Goal: Information Seeking & Learning: Learn about a topic

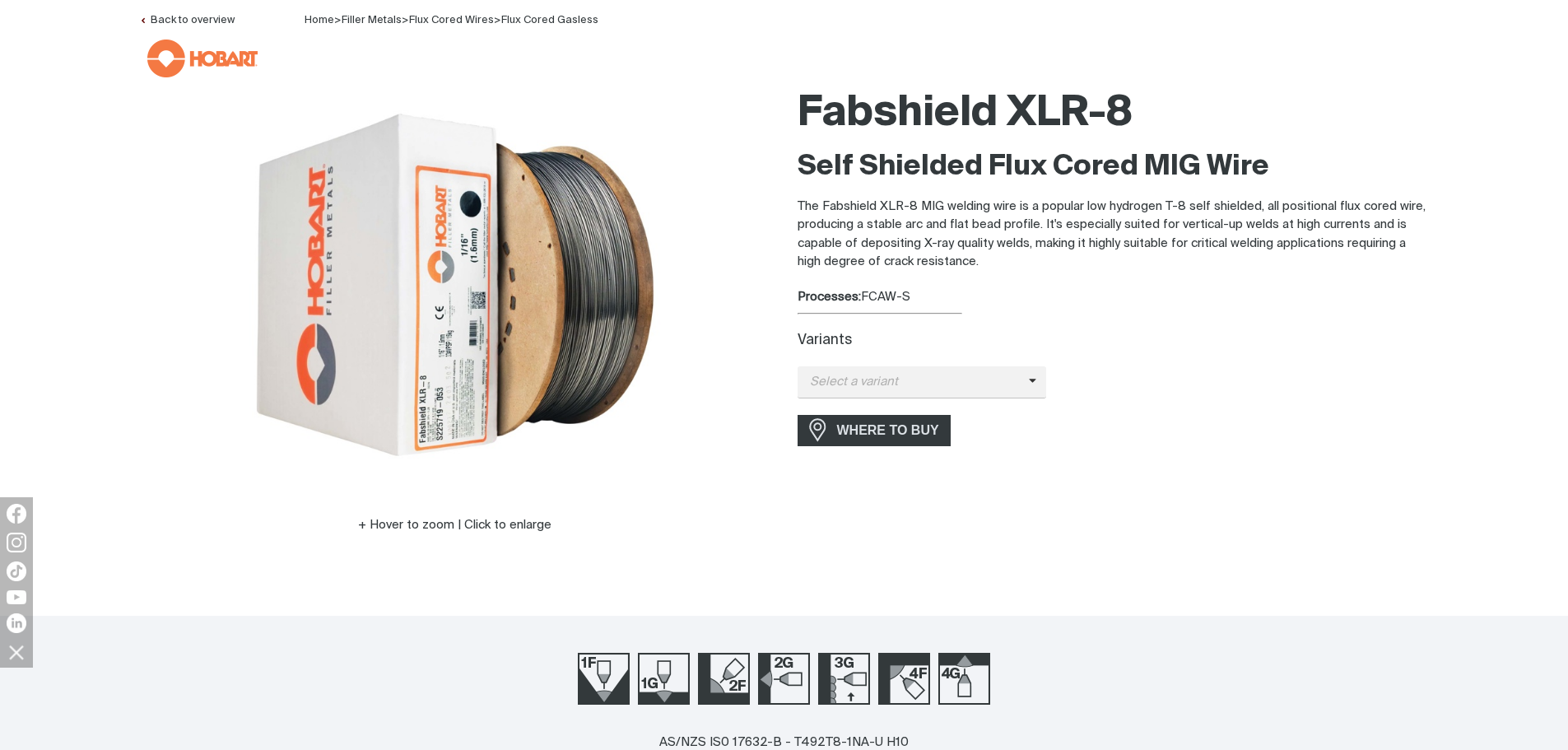
scroll to position [165, 0]
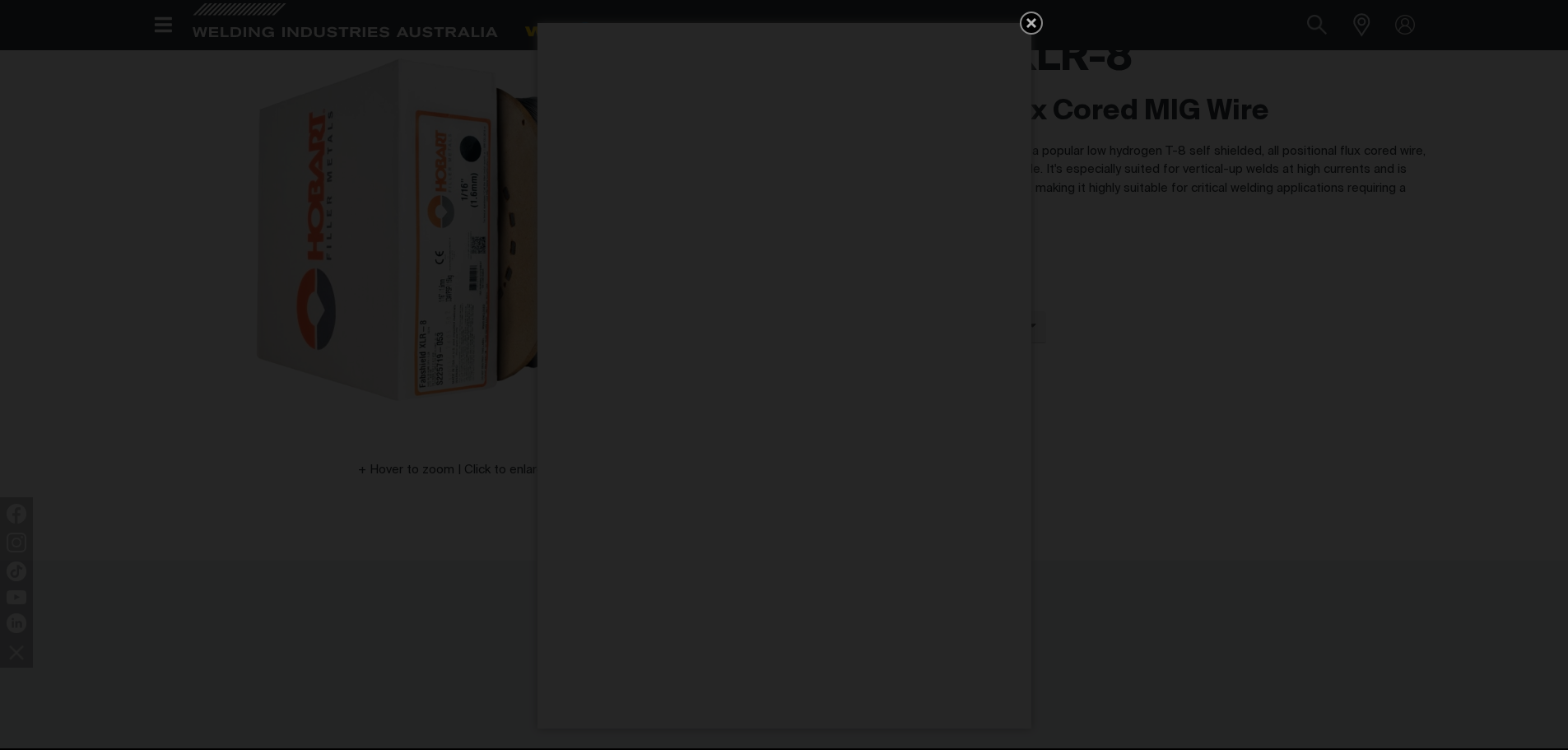
drag, startPoint x: 1028, startPoint y: 27, endPoint x: 1023, endPoint y: 47, distance: 20.6
click at [1028, 26] on icon "Get 5 WIA Welding Guides Free!" at bounding box center [1031, 23] width 10 height 10
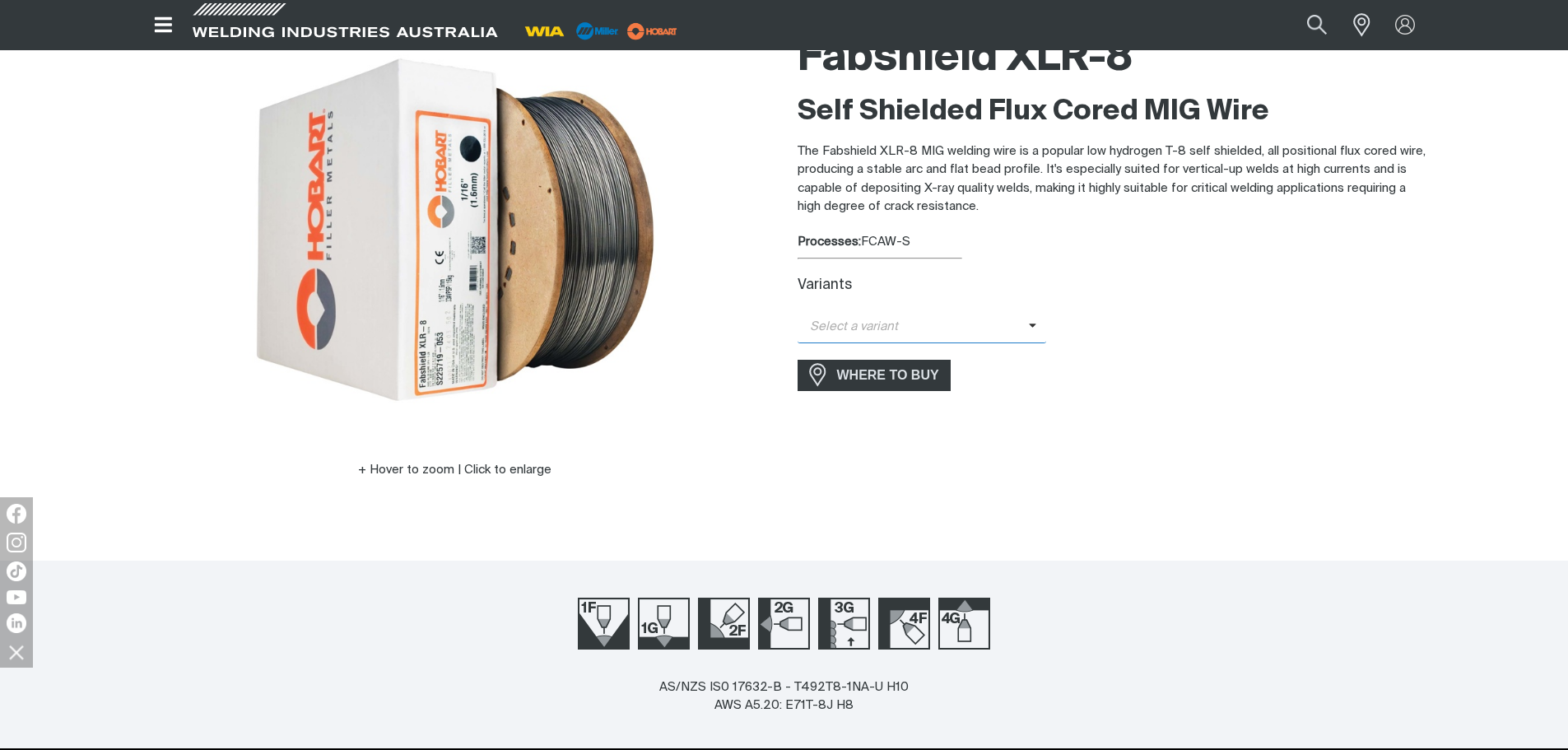
click at [1027, 319] on span "Select a variant" at bounding box center [922, 327] width 249 height 32
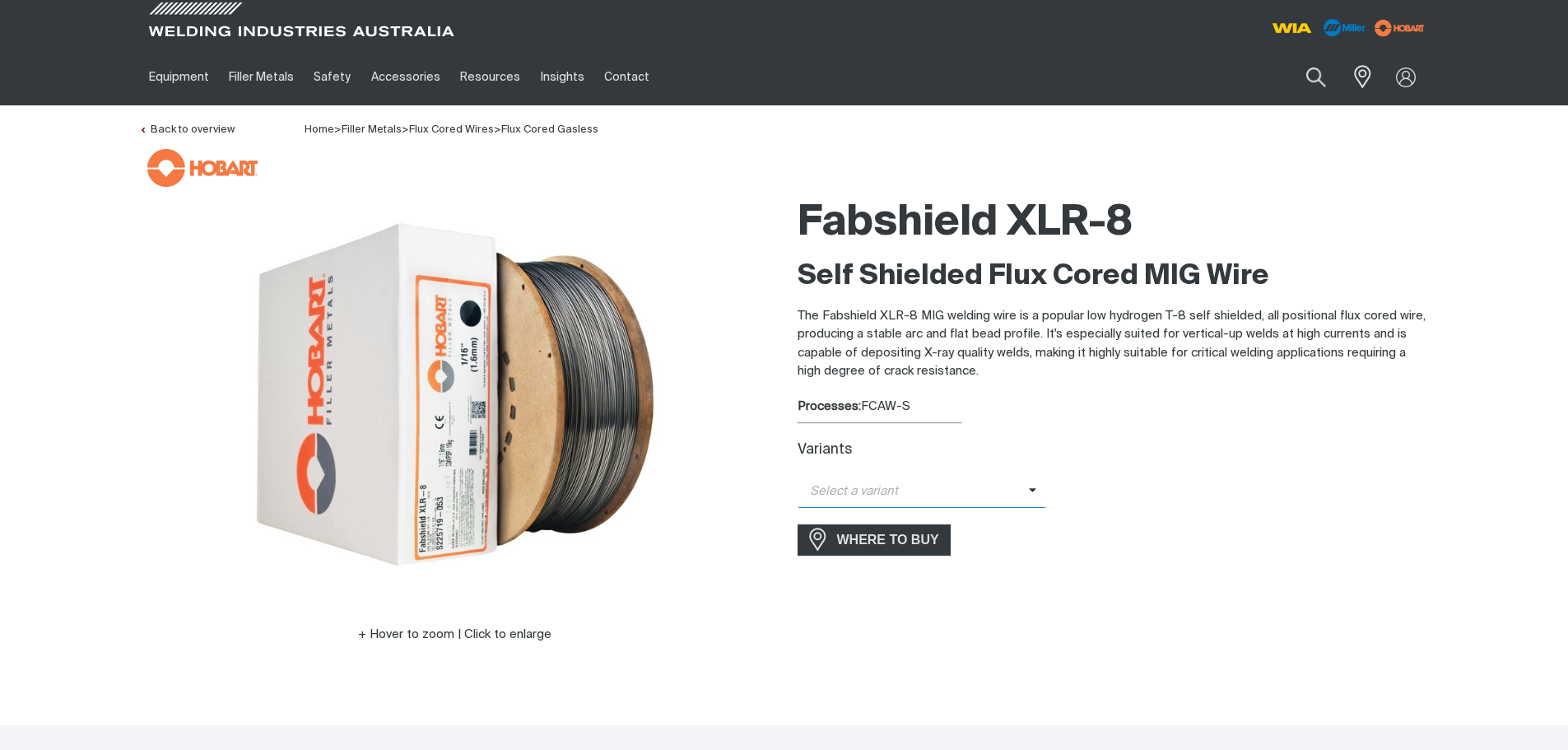
click at [1027, 485] on span "Select a variant" at bounding box center [922, 491] width 249 height 32
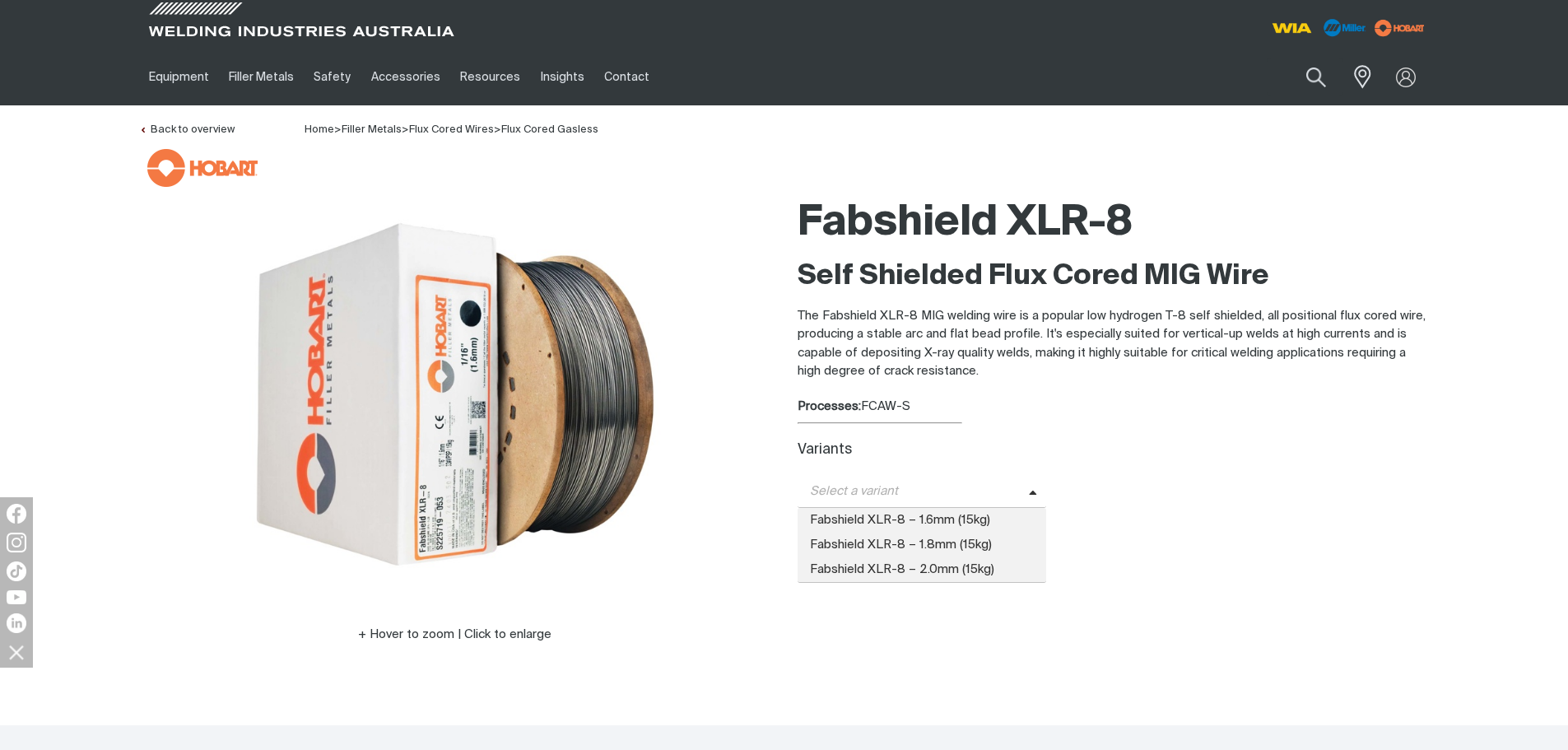
click at [1007, 515] on span "Fabshield XLR-8 – 1.6mm (15kg)" at bounding box center [922, 520] width 249 height 24
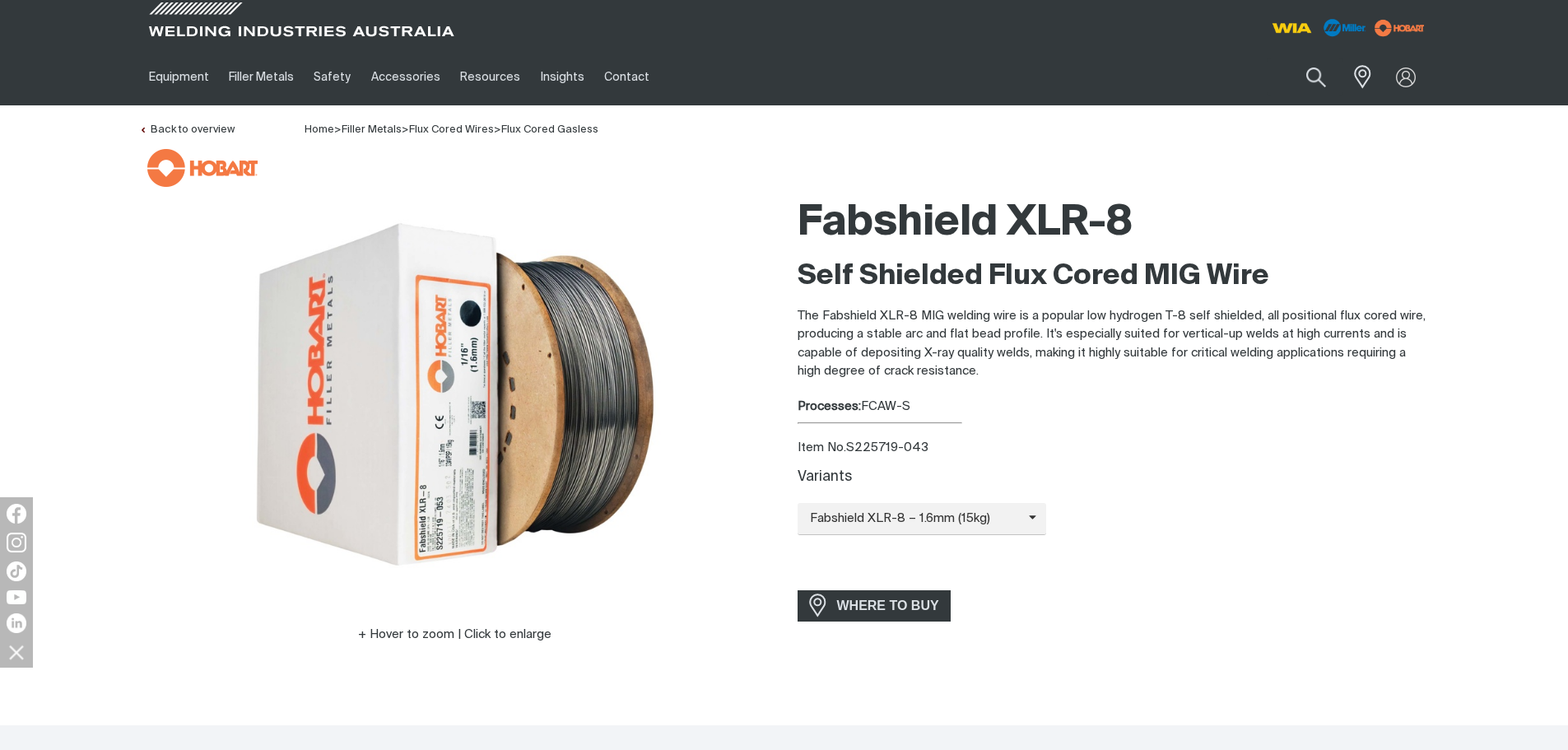
click at [1156, 356] on p "The Fabshield XLR-8 MIG welding wire is a popular low hydrogen T-8 self shielde…" at bounding box center [1113, 344] width 632 height 74
drag, startPoint x: 850, startPoint y: 443, endPoint x: 927, endPoint y: 449, distance: 77.2
click at [927, 449] on div "Item No. S225719-043" at bounding box center [1113, 448] width 632 height 19
copy div "S225719-043"
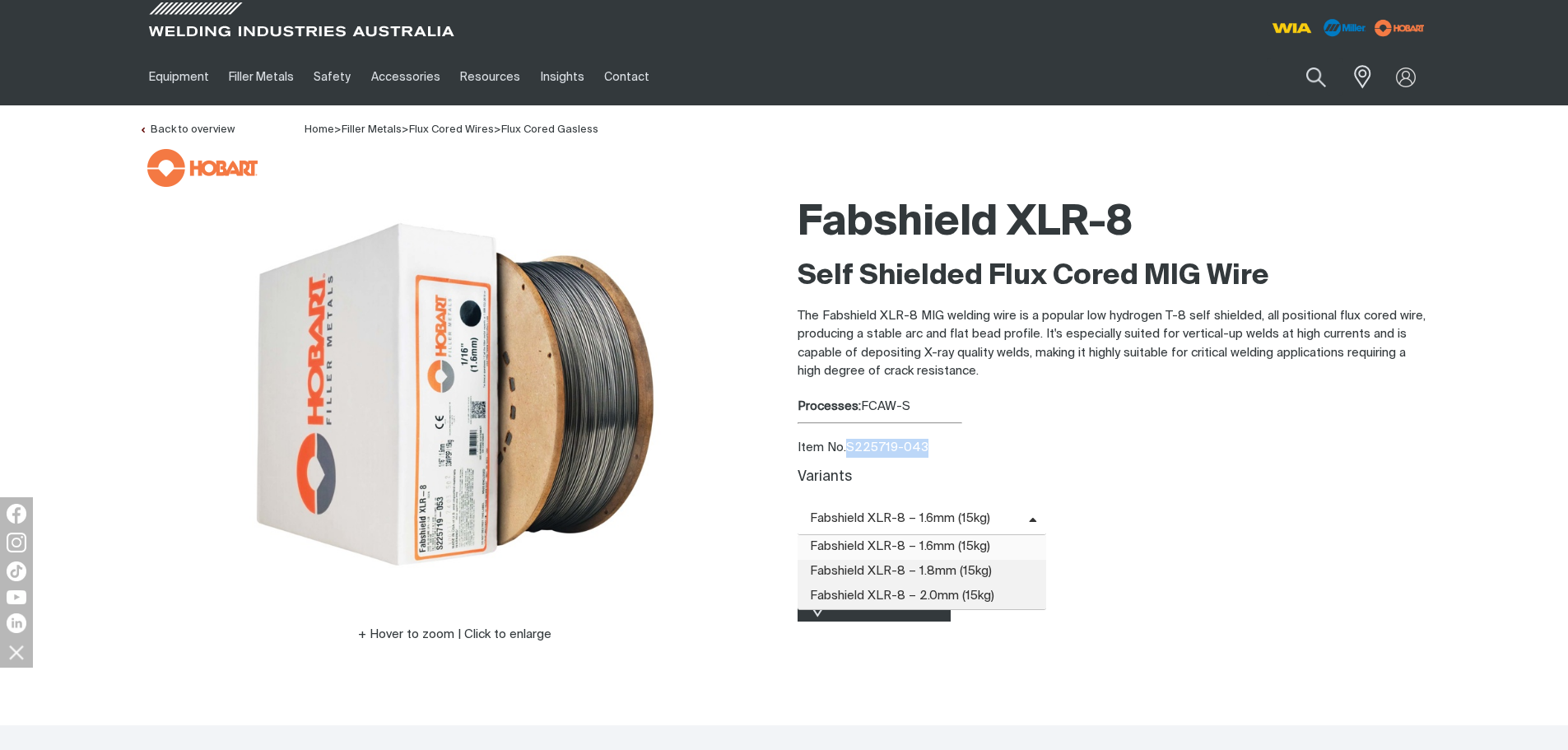
click at [945, 511] on span "Fabshield XLR-8 – 1.6mm (15kg)" at bounding box center [912, 519] width 231 height 19
click at [951, 572] on span "Fabshield XLR-8 – 1.8mm (15kg)" at bounding box center [922, 572] width 249 height 24
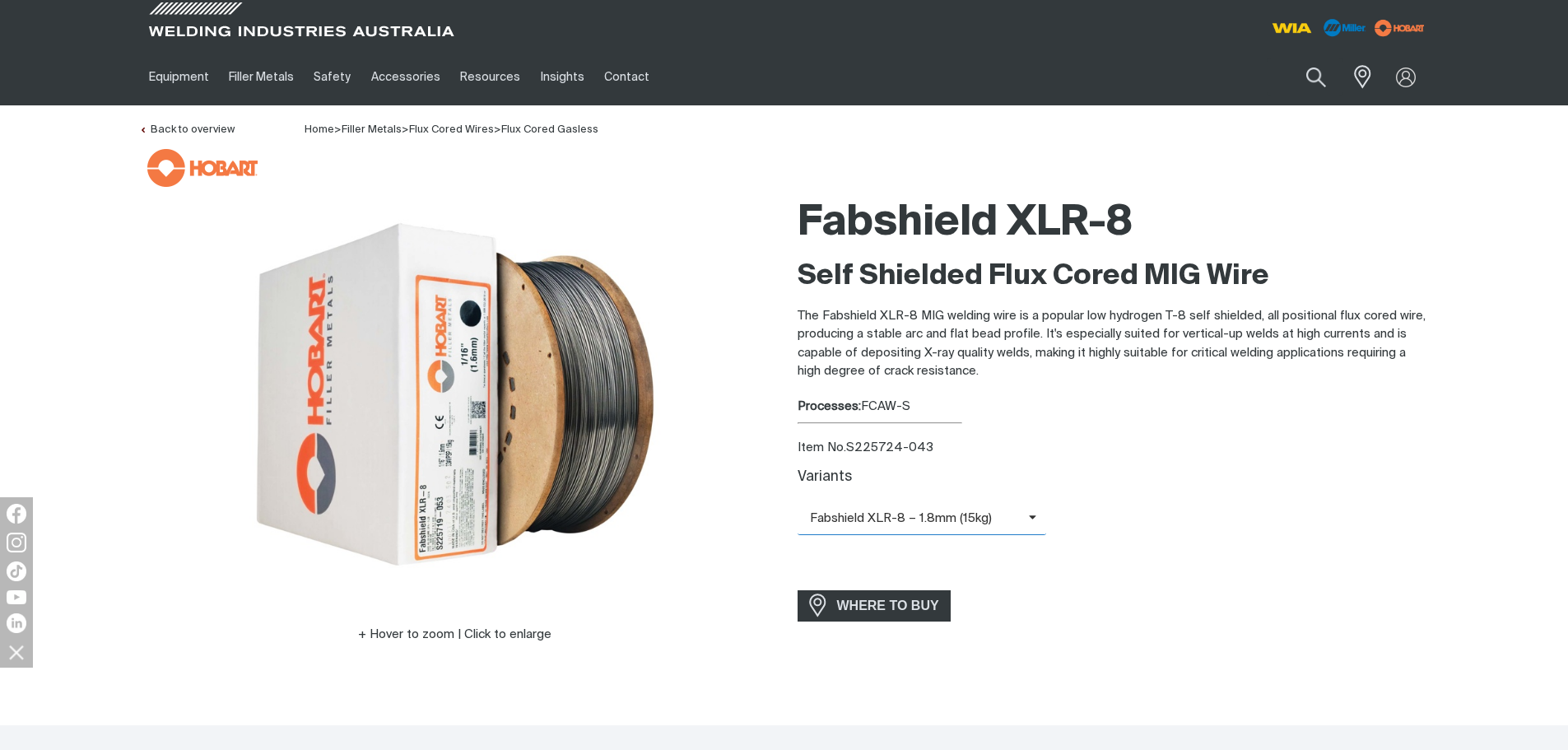
click at [992, 517] on icon at bounding box center [1004, 518] width 24 height 12
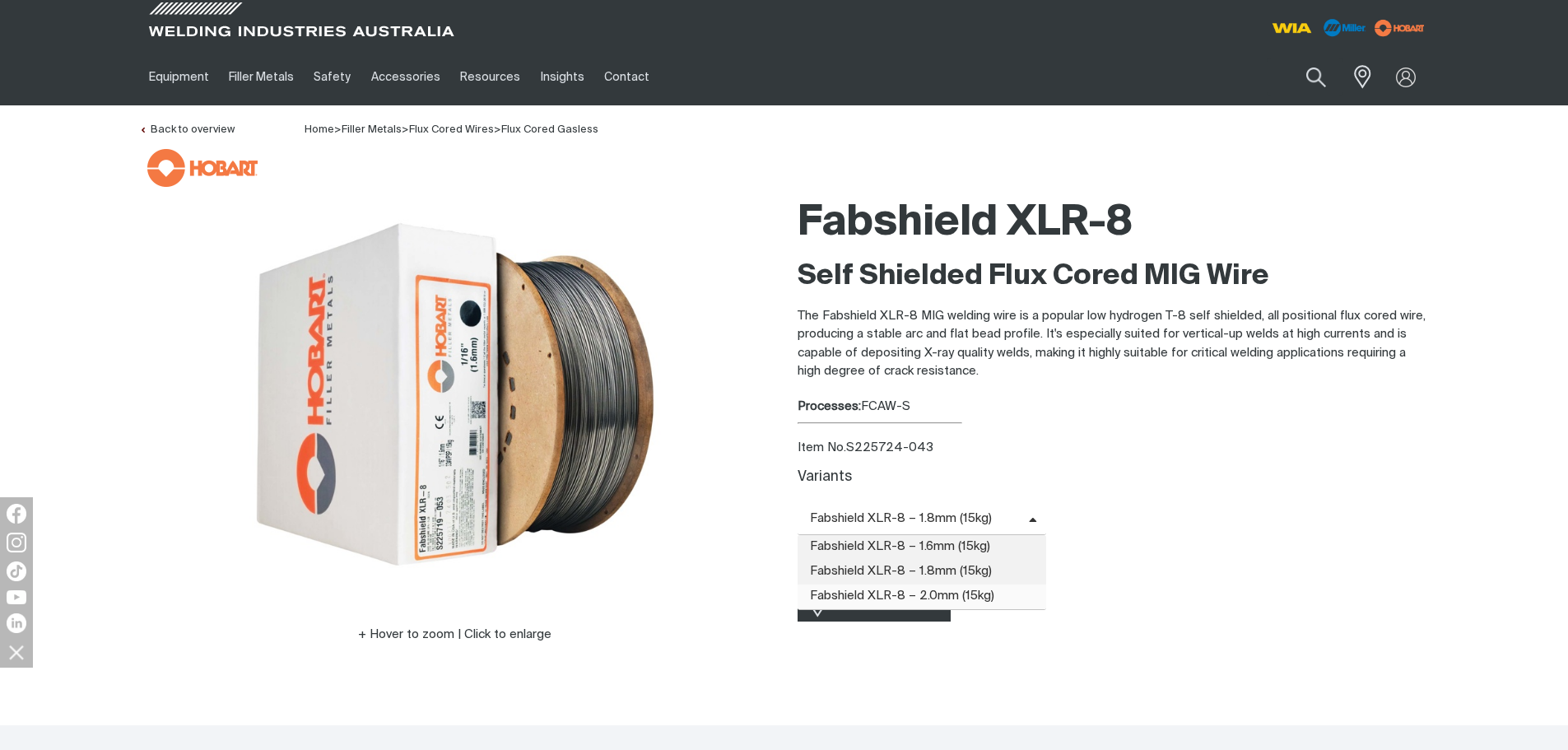
click at [958, 593] on span "Fabshield XLR-8 – 2.0mm (15kg)" at bounding box center [922, 597] width 249 height 24
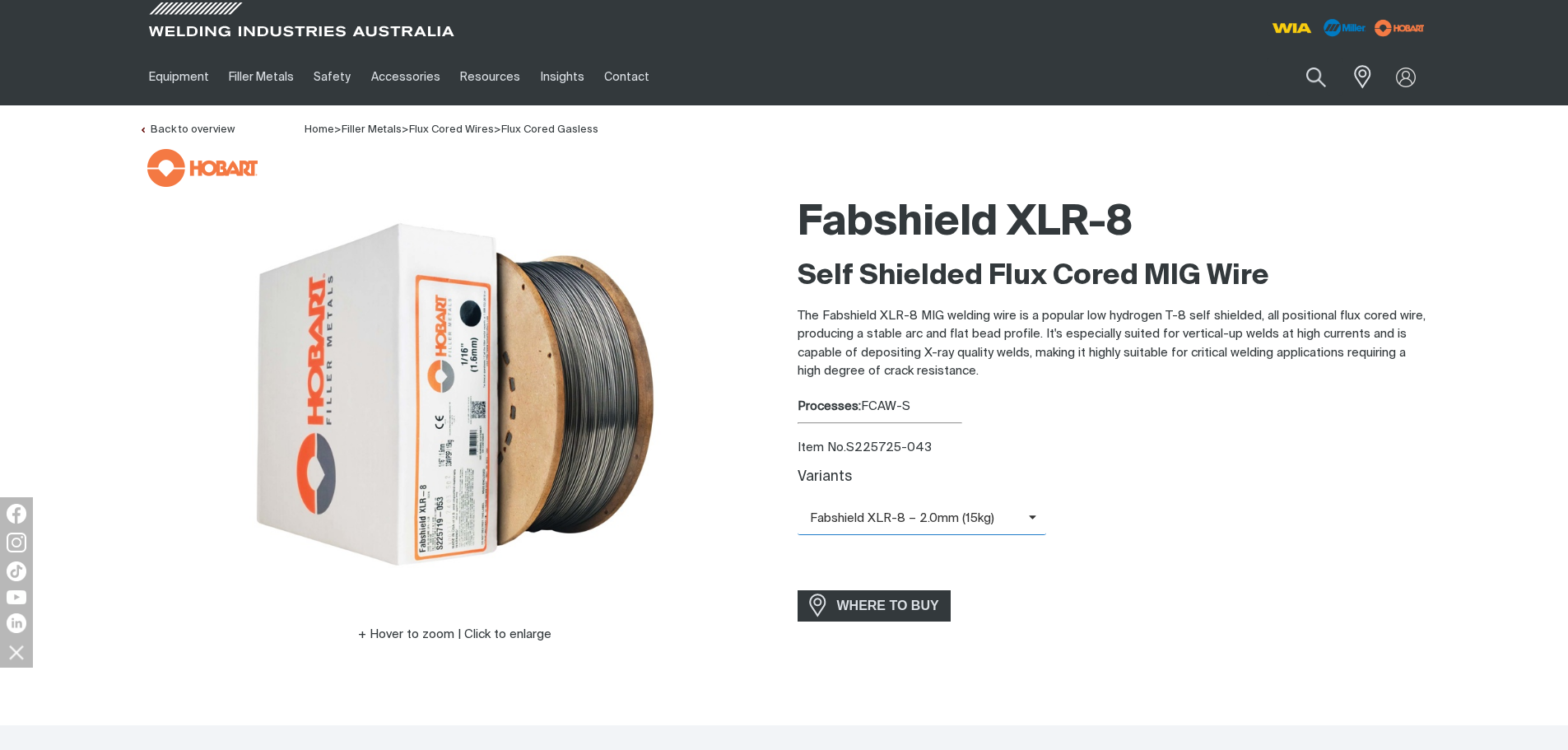
click at [970, 516] on span "Fabshield XLR-8 – 2.0mm (15kg)" at bounding box center [912, 519] width 231 height 19
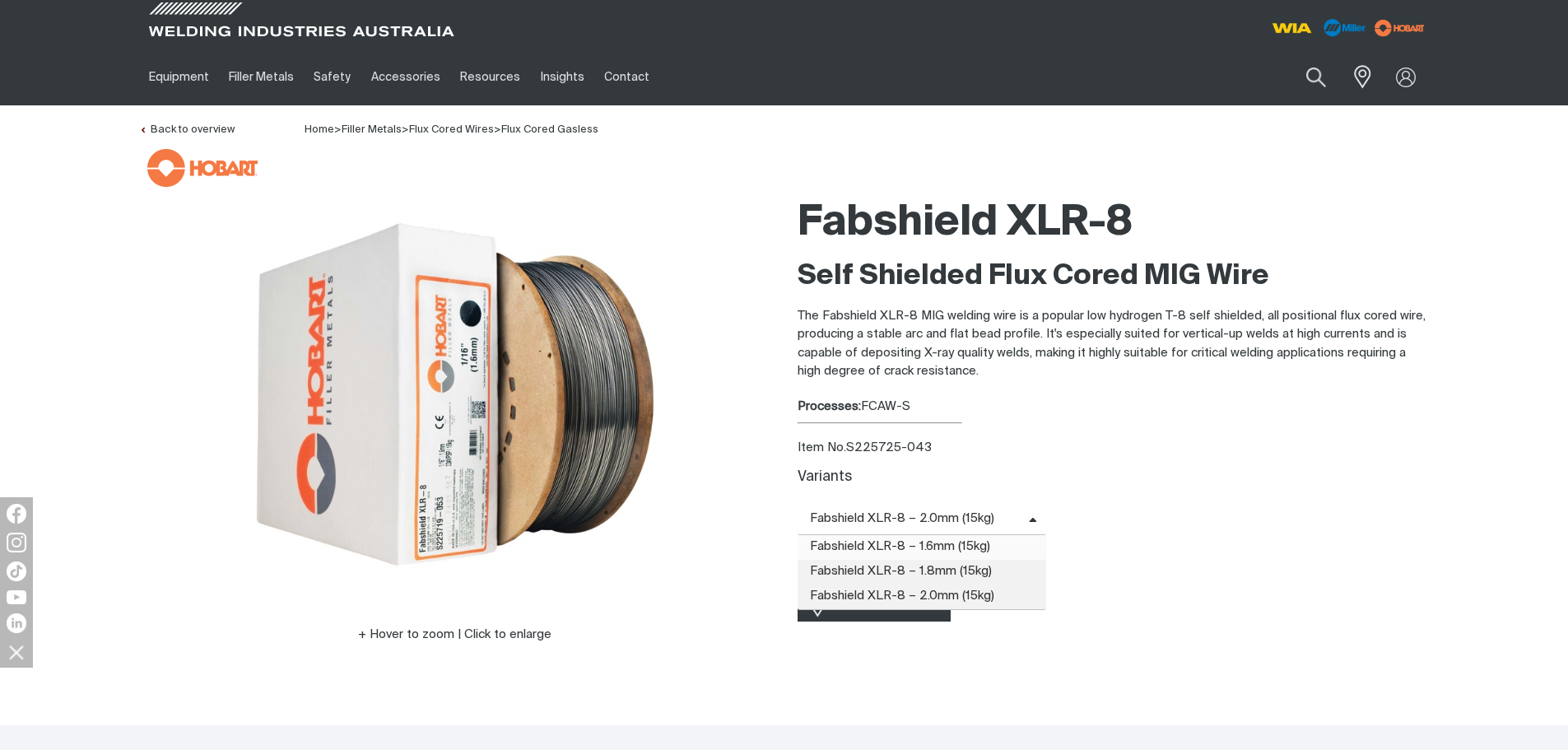
click at [931, 545] on span "Fabshield XLR-8 – 1.6mm (15kg)" at bounding box center [922, 547] width 249 height 24
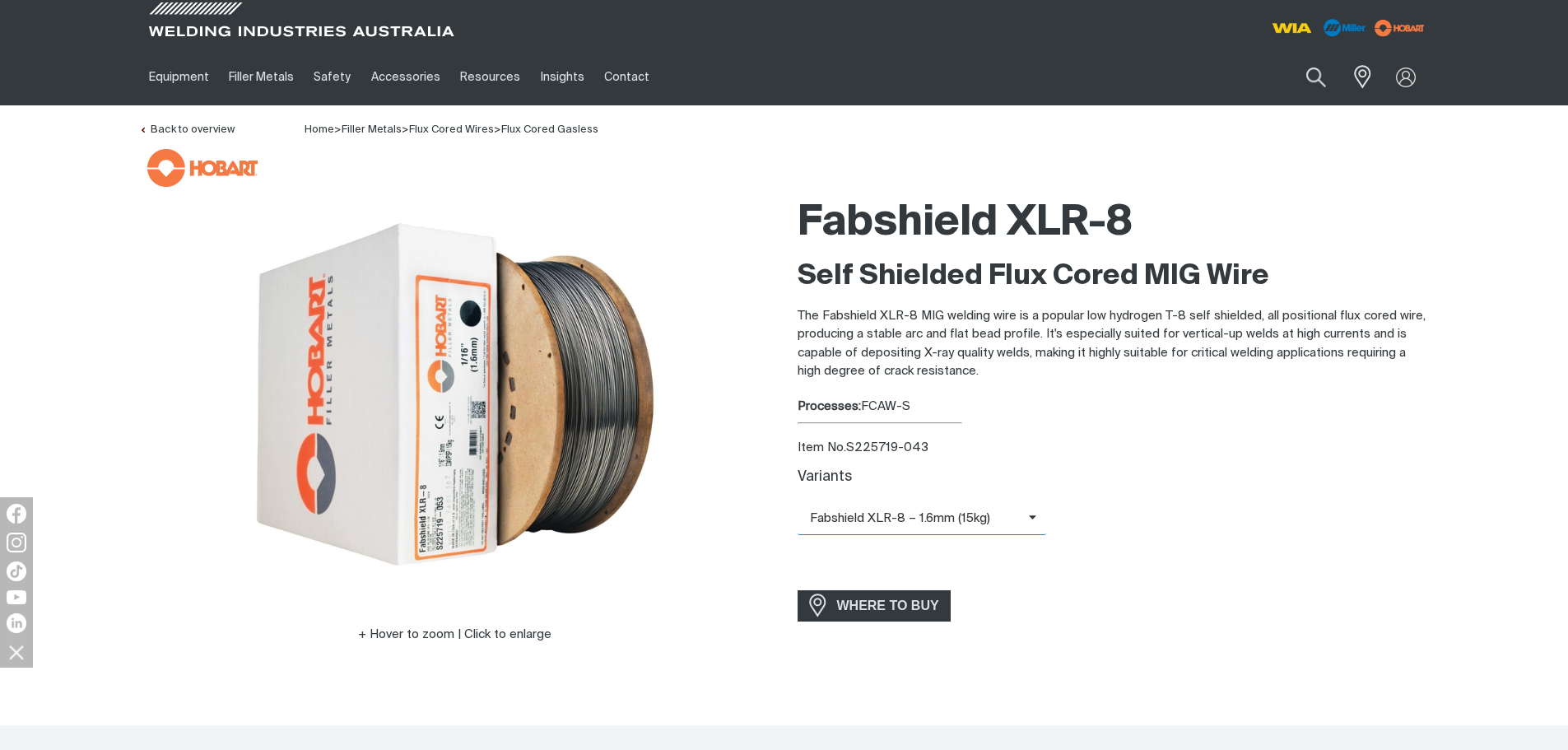
click at [953, 520] on span "Fabshield XLR-8 – 1.6mm (15kg)" at bounding box center [912, 519] width 231 height 19
click at [944, 560] on span "Fabshield XLR-8 – 1.8mm (15kg)" at bounding box center [922, 572] width 249 height 24
click at [947, 517] on span "Fabshield XLR-8 – 1.8mm (15kg)" at bounding box center [912, 519] width 231 height 19
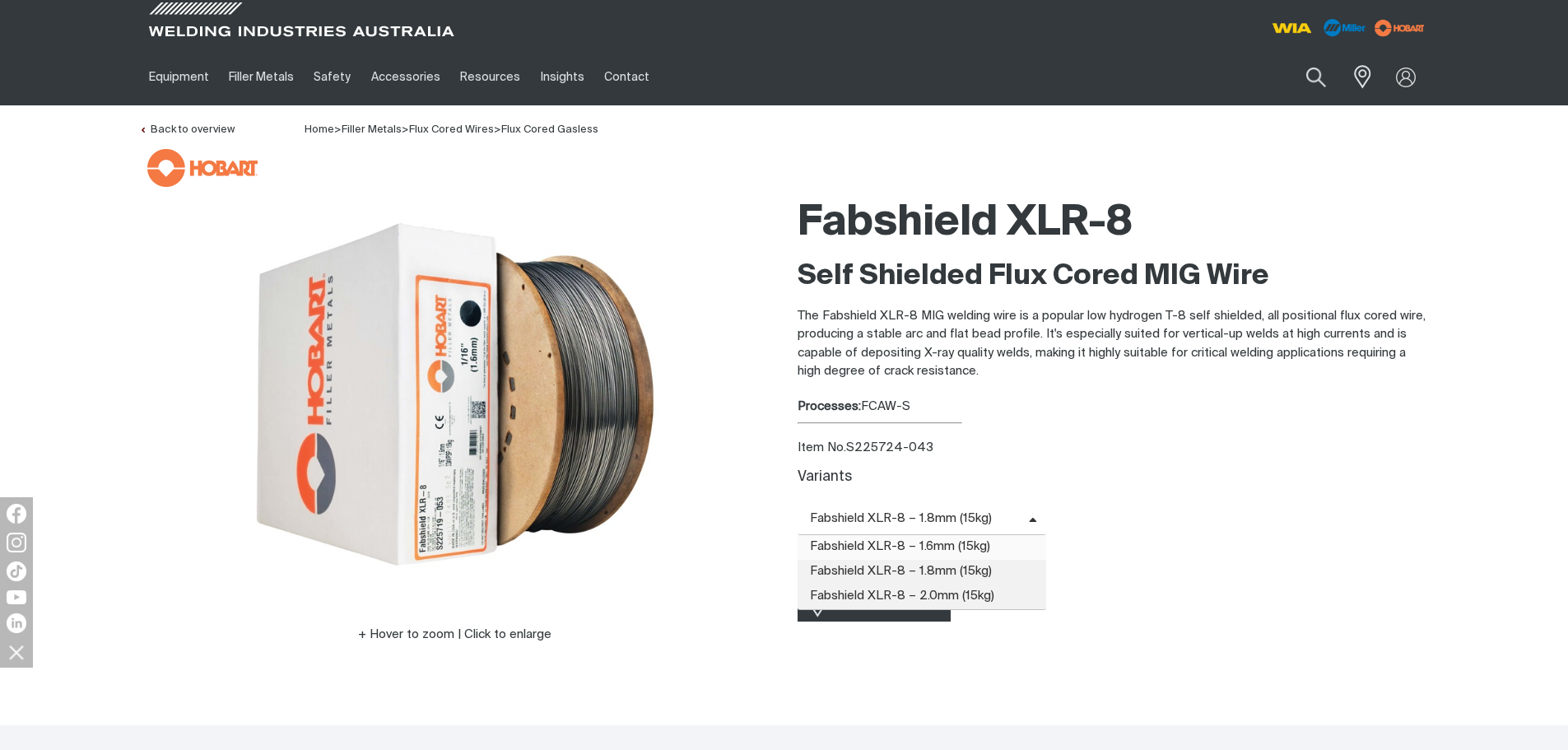
click at [946, 548] on span "Fabshield XLR-8 – 1.6mm (15kg)" at bounding box center [922, 547] width 249 height 24
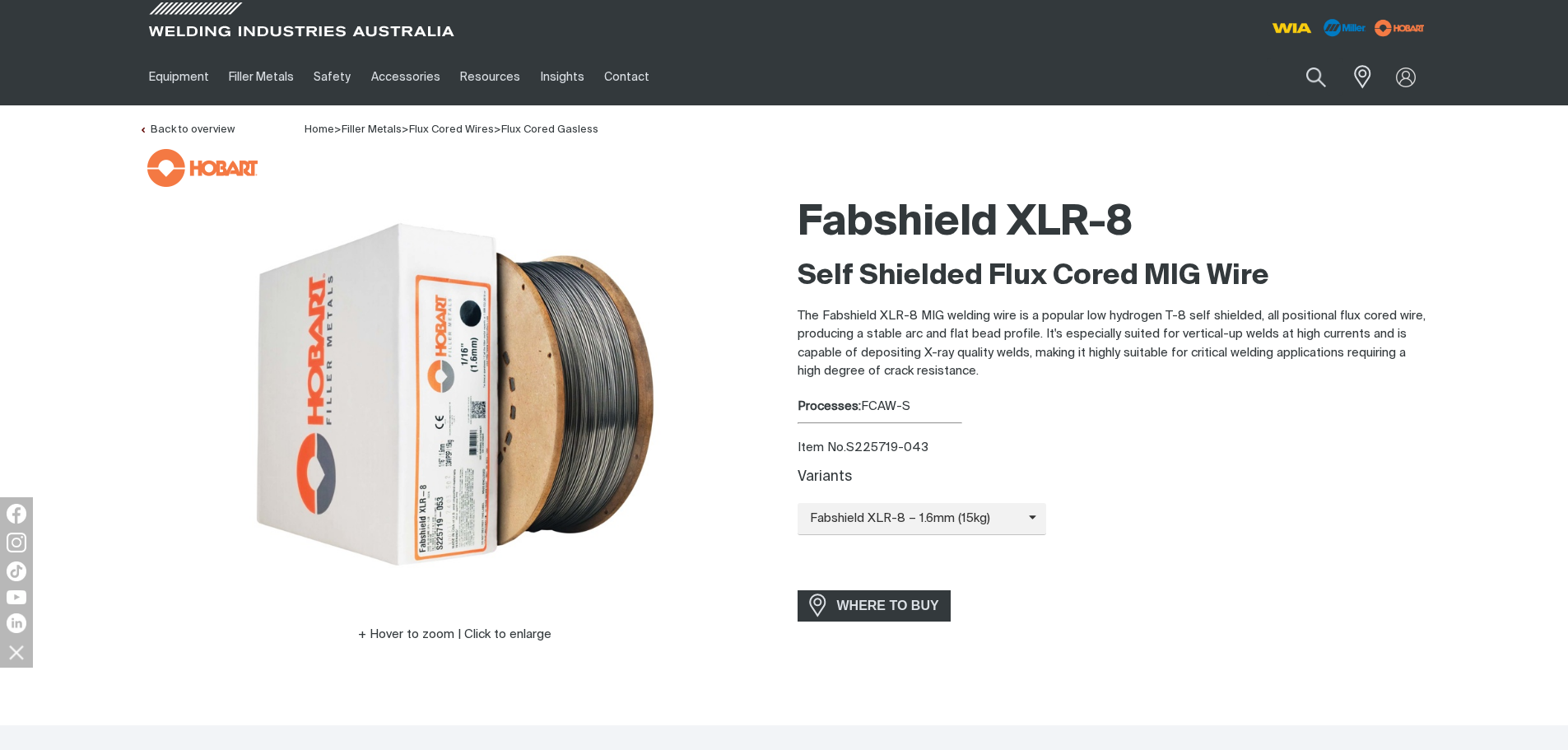
click at [1110, 443] on div "Item No. S225719-043" at bounding box center [1113, 448] width 632 height 19
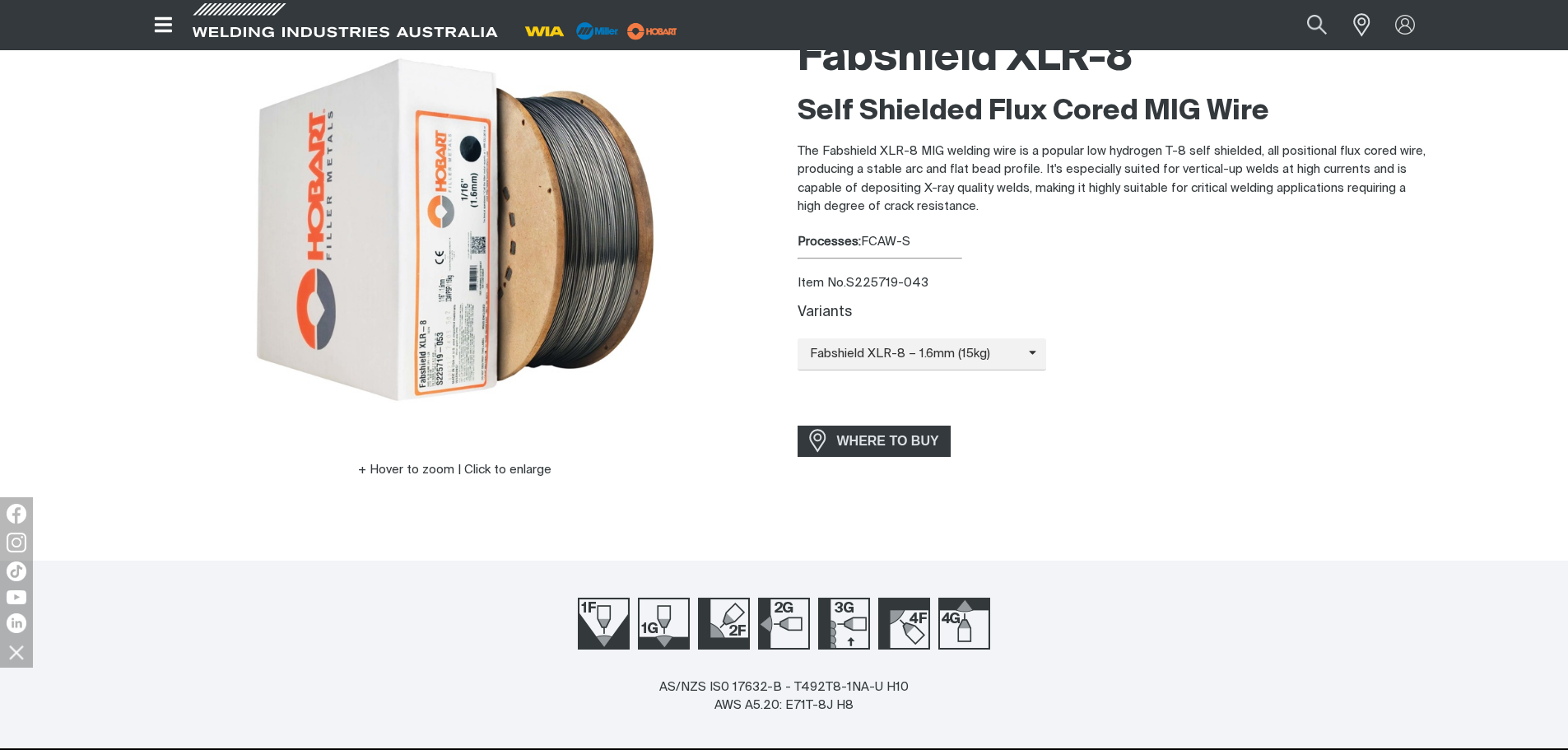
scroll to position [82, 0]
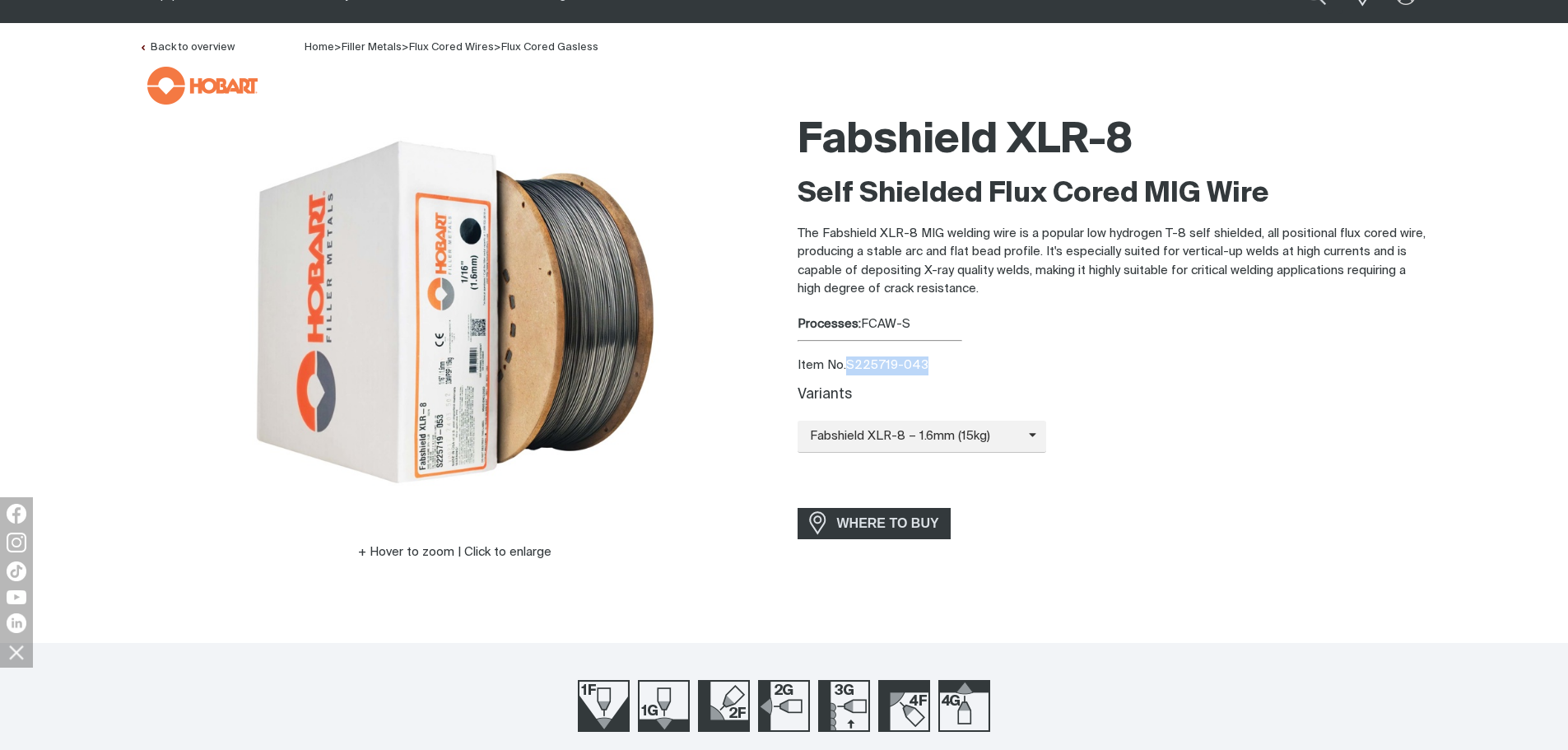
drag, startPoint x: 850, startPoint y: 366, endPoint x: 918, endPoint y: 364, distance: 68.0
click at [924, 363] on div "Item No. S225719-043" at bounding box center [1113, 366] width 632 height 19
copy div "S225719-043"
click at [1032, 247] on p "The Fabshield XLR-8 MIG welding wire is a popular low hydrogen T-8 self shielde…" at bounding box center [1113, 262] width 632 height 74
